Goal: Information Seeking & Learning: Learn about a topic

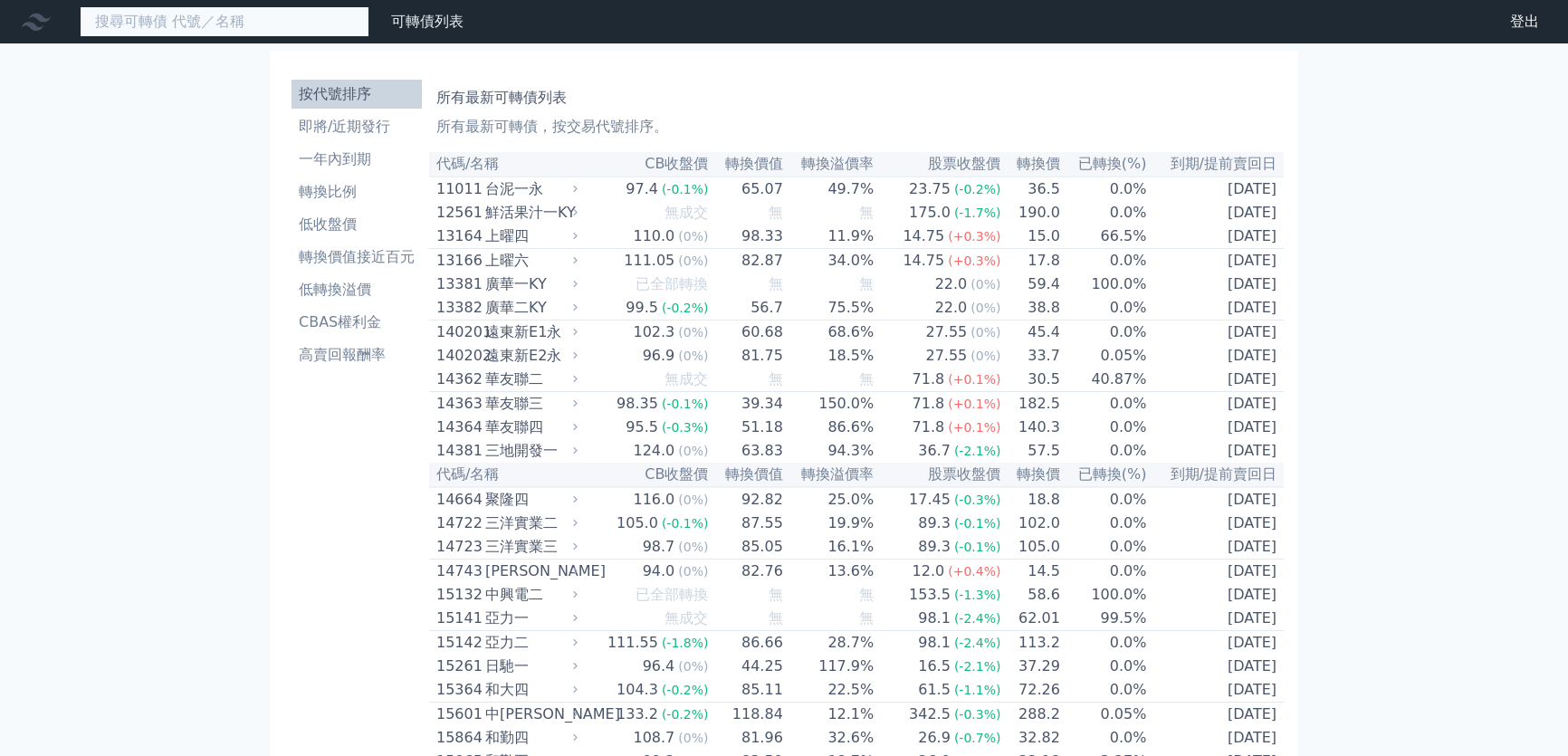
click at [264, 20] on input at bounding box center [224, 21] width 289 height 31
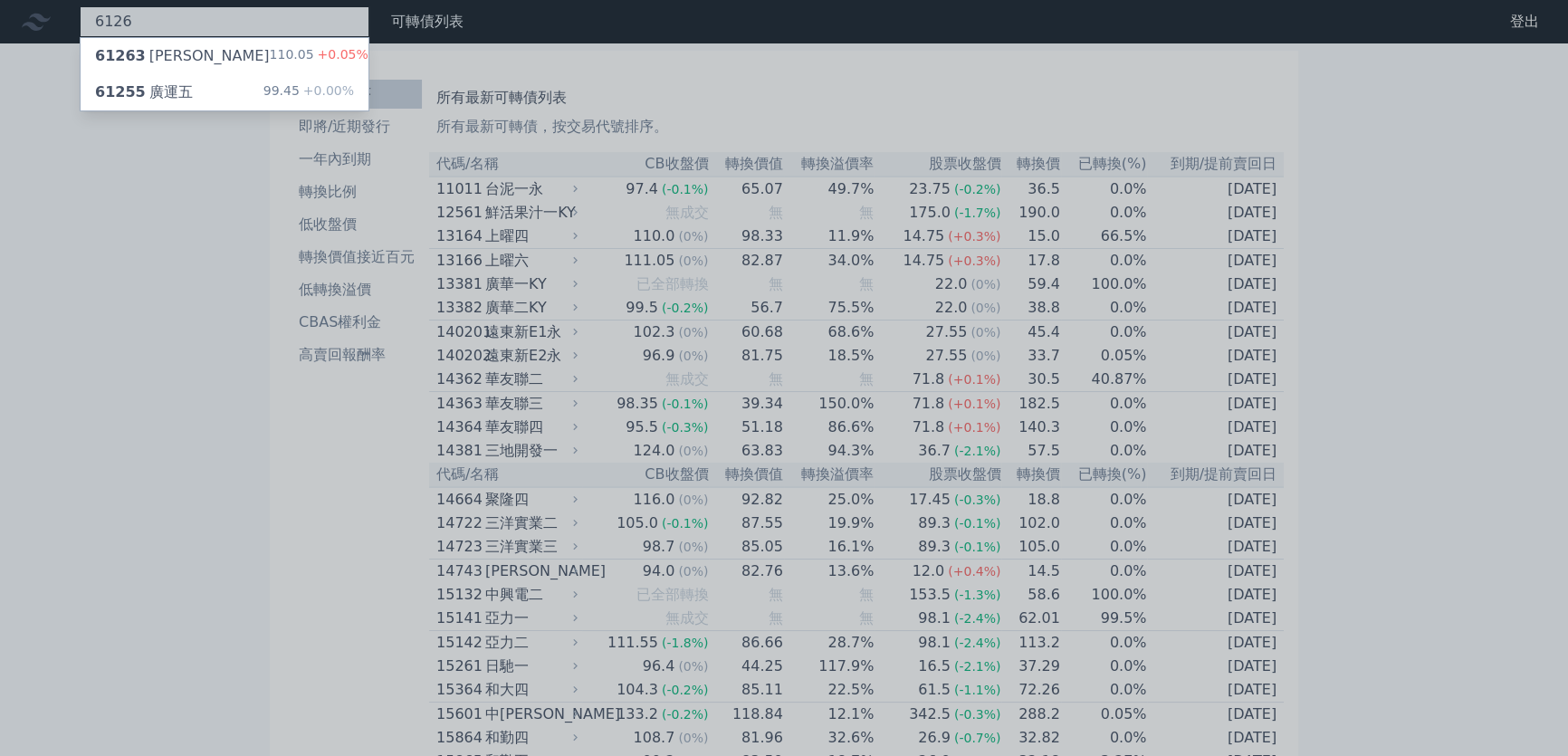
type input "6126"
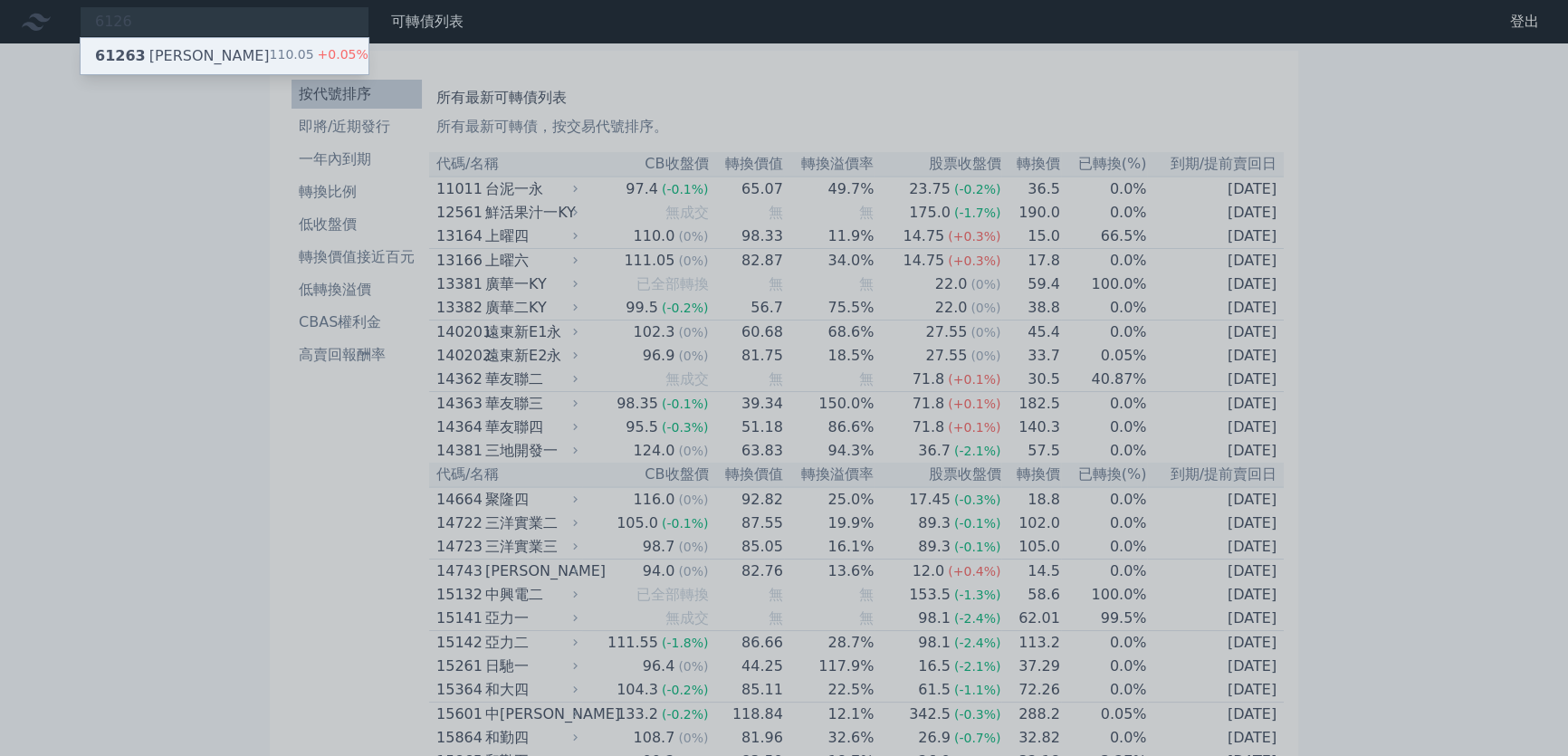
click at [213, 56] on div "61263 信音三 110.05 +0.05%" at bounding box center [224, 56] width 288 height 36
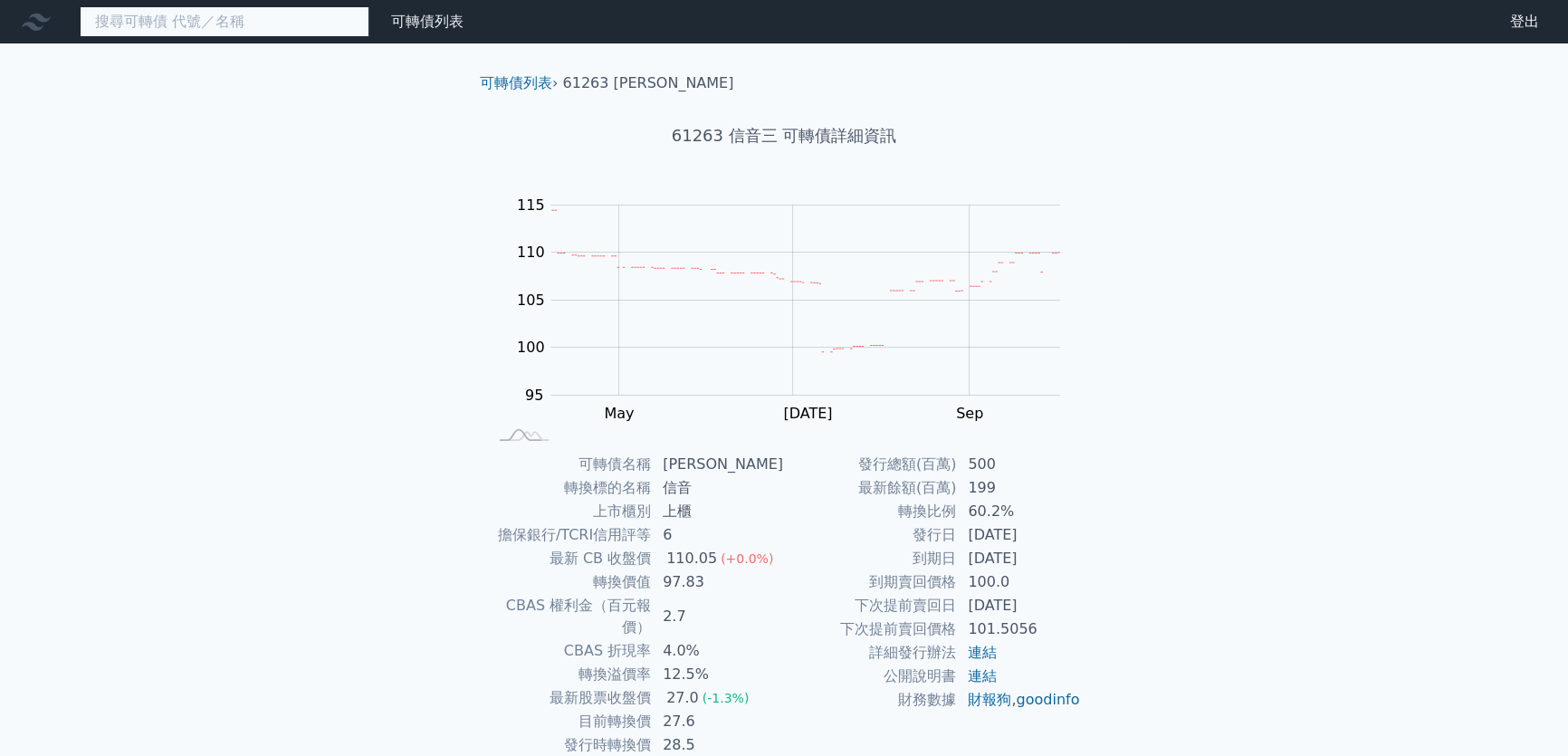
click at [272, 22] on input at bounding box center [224, 21] width 289 height 31
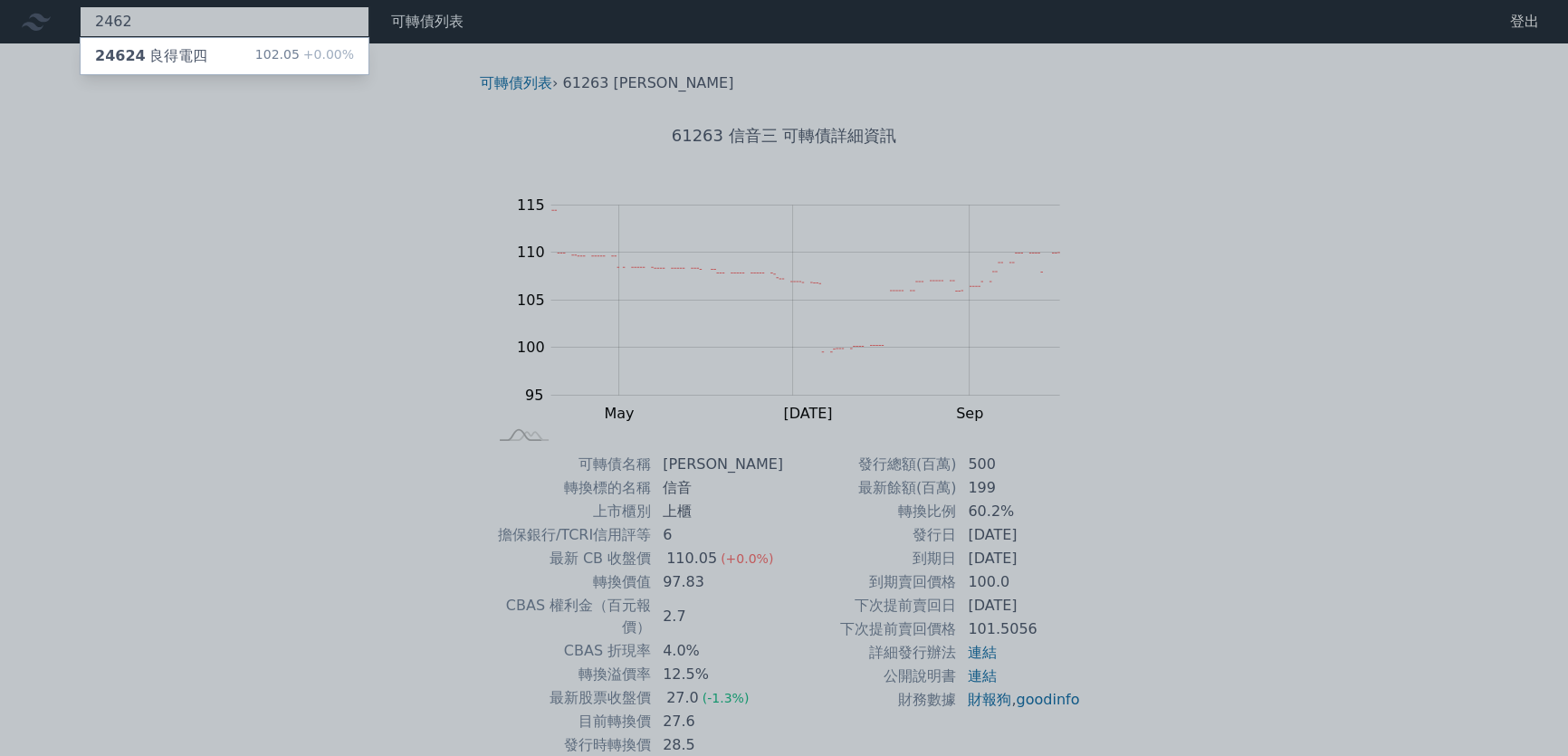
type input "2462"
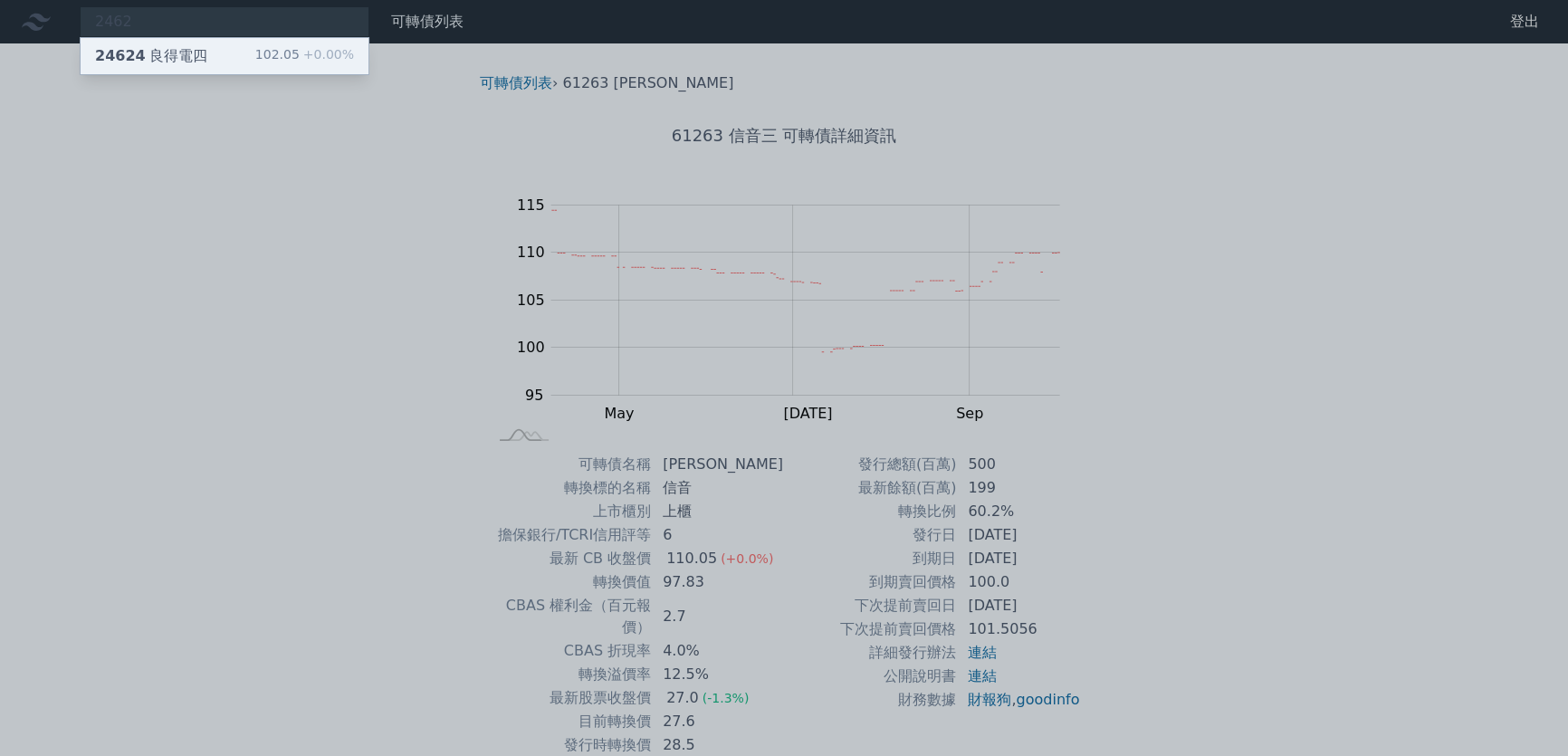
click at [229, 48] on div "24624 良得電四 102.05 +0.00%" at bounding box center [224, 56] width 288 height 36
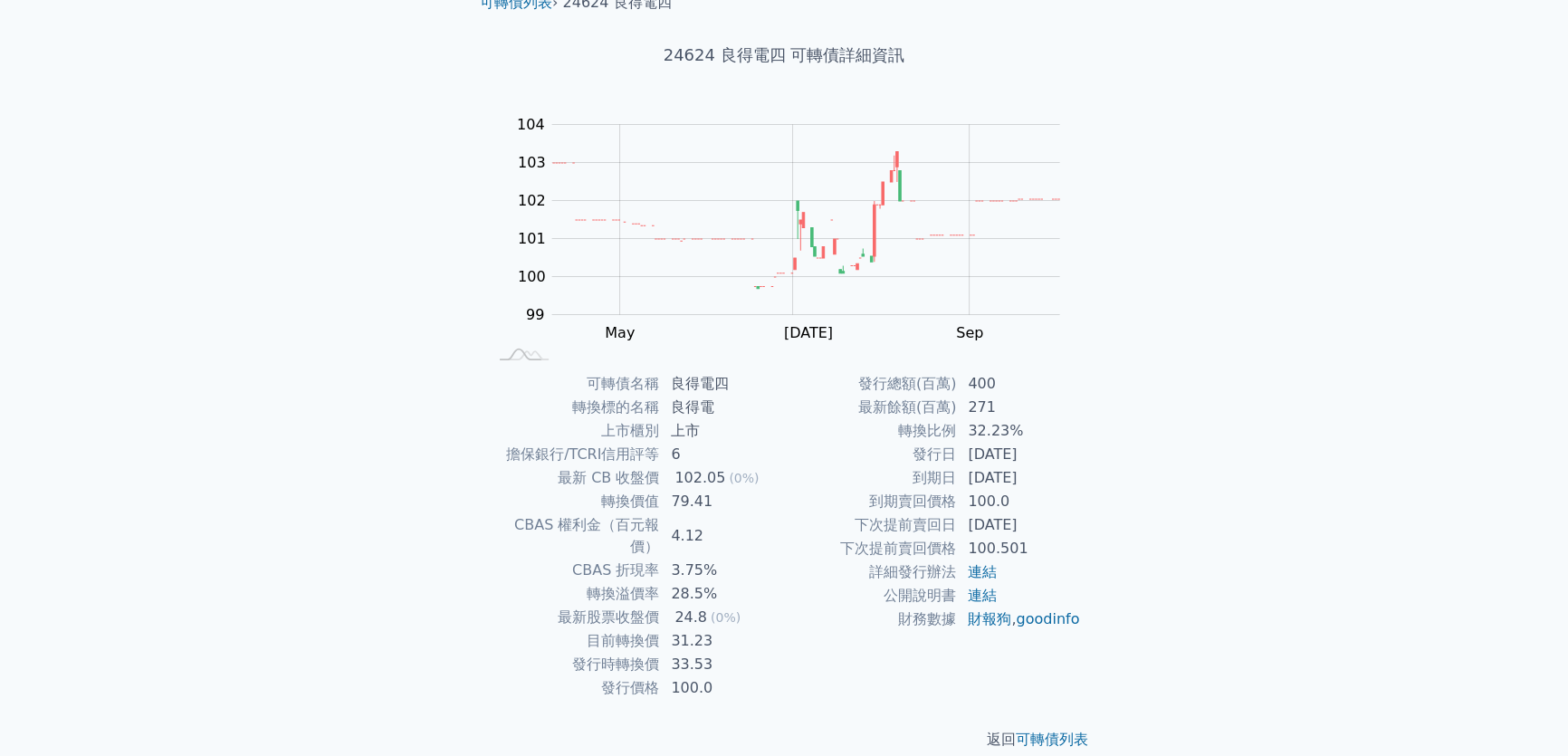
scroll to position [82, 0]
click at [985, 594] on link "連結" at bounding box center [982, 594] width 29 height 17
drag, startPoint x: 663, startPoint y: 621, endPoint x: 738, endPoint y: 643, distance: 78.2
click at [719, 628] on td "31.23" at bounding box center [721, 640] width 124 height 23
